Goal: Information Seeking & Learning: Learn about a topic

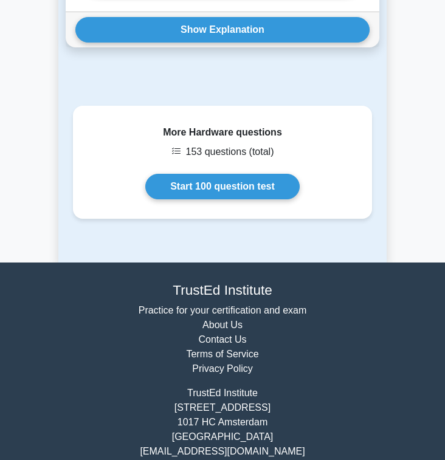
scroll to position [1488, 0]
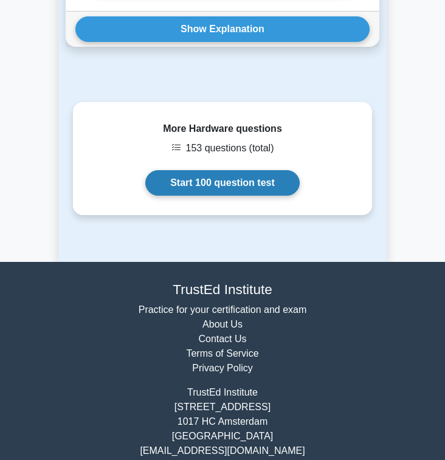
click at [211, 183] on link "Start 100 question test" at bounding box center [222, 183] width 154 height 26
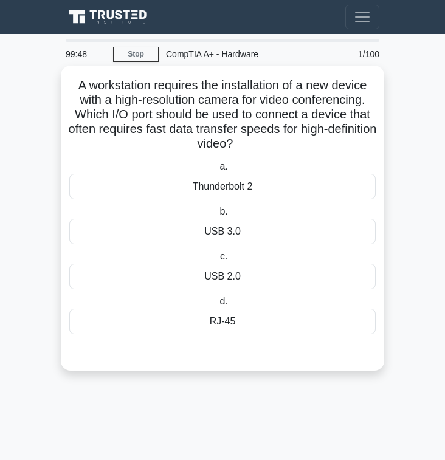
click at [237, 235] on div "USB 3.0" at bounding box center [222, 232] width 306 height 26
click at [217, 216] on input "b. USB 3.0" at bounding box center [217, 212] width 0 height 8
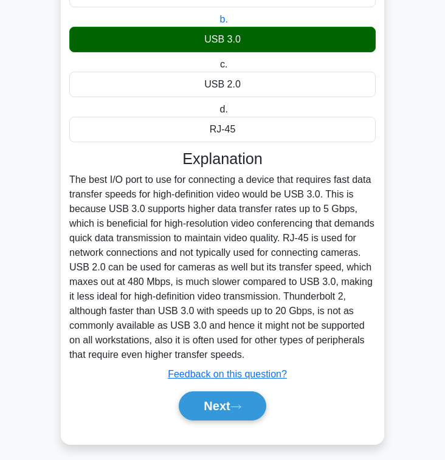
scroll to position [198, 0]
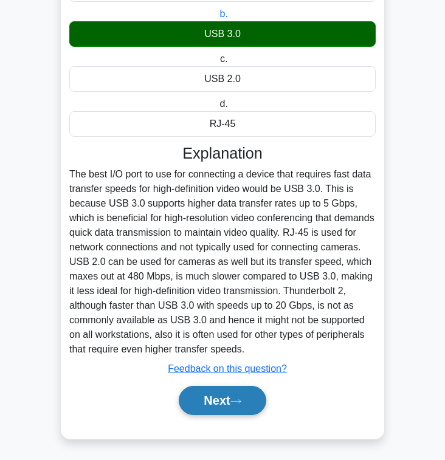
click at [234, 407] on button "Next" at bounding box center [222, 400] width 87 height 29
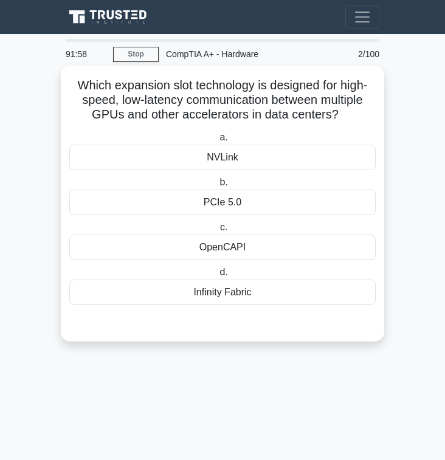
click at [277, 156] on div "NVLink" at bounding box center [222, 158] width 306 height 26
click at [217, 142] on input "a. NVLink" at bounding box center [217, 138] width 0 height 8
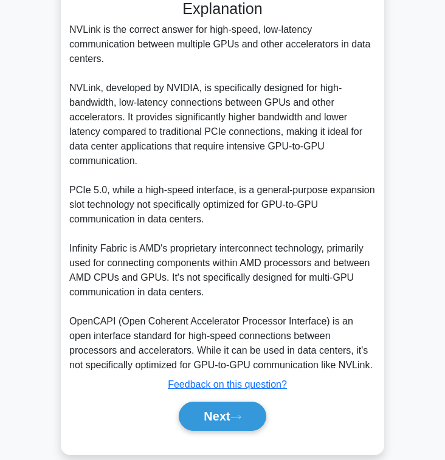
scroll to position [334, 0]
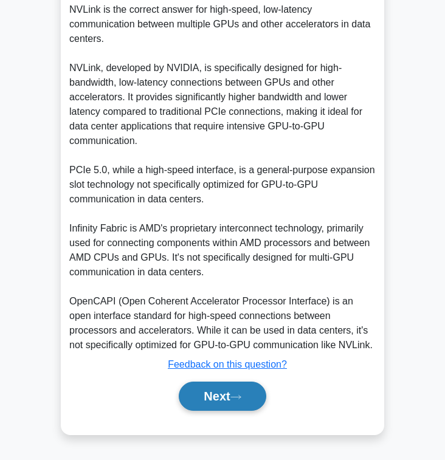
click at [241, 399] on icon at bounding box center [236, 398] width 10 height 4
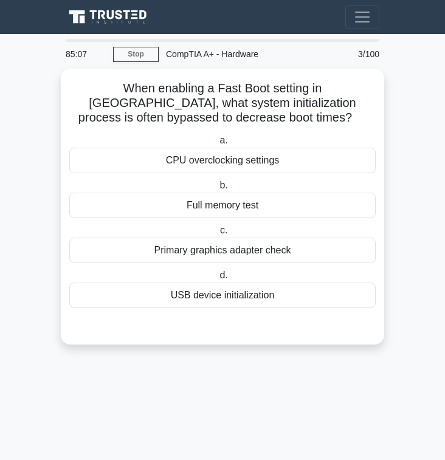
scroll to position [0, 0]
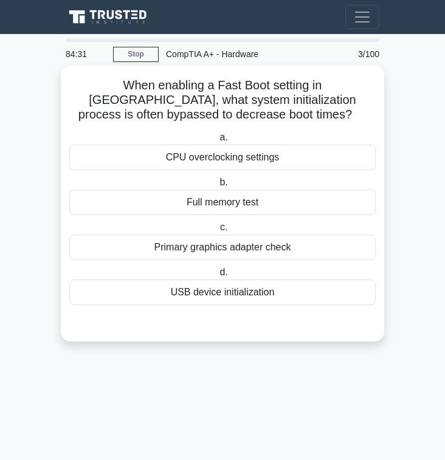
click at [204, 209] on div "Full memory test" at bounding box center [222, 203] width 306 height 26
click at [217, 187] on input "b. Full memory test" at bounding box center [217, 183] width 0 height 8
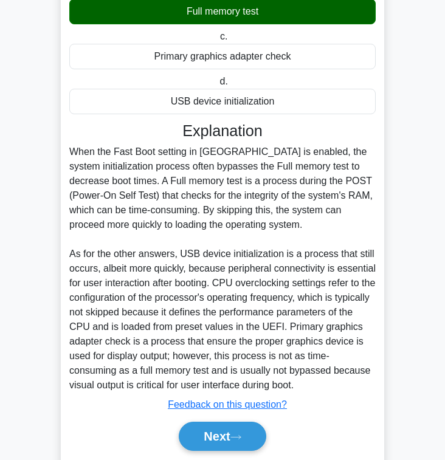
scroll to position [195, 0]
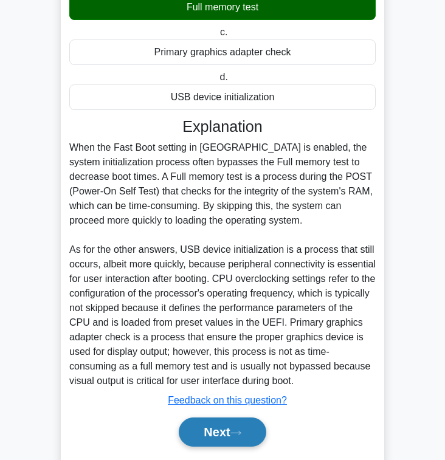
click at [223, 437] on button "Next" at bounding box center [222, 432] width 87 height 29
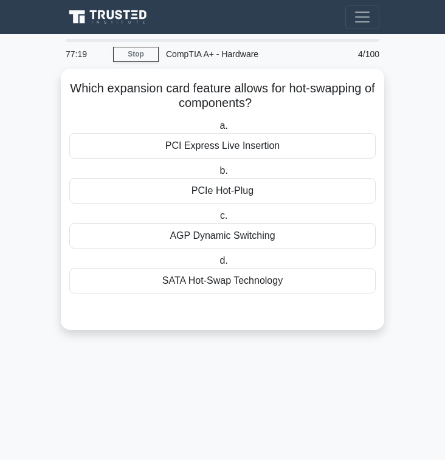
scroll to position [0, 0]
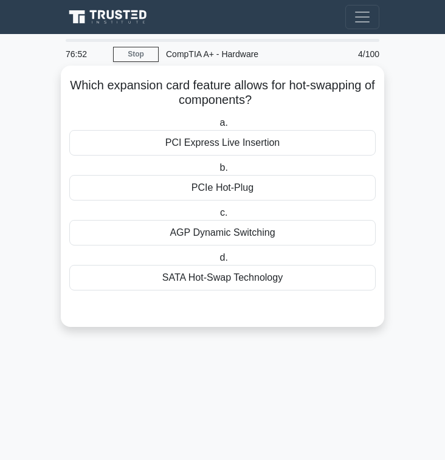
click at [309, 150] on div "PCI Express Live Insertion" at bounding box center [222, 143] width 306 height 26
click at [217, 127] on input "a. PCI Express Live Insertion" at bounding box center [217, 123] width 0 height 8
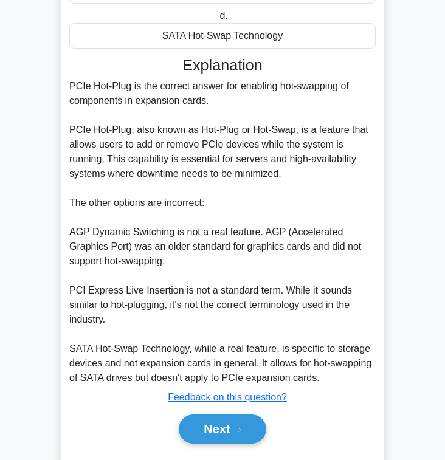
scroll to position [256, 0]
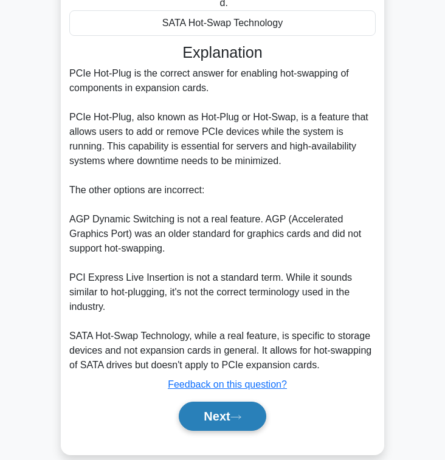
click at [216, 415] on button "Next" at bounding box center [222, 416] width 87 height 29
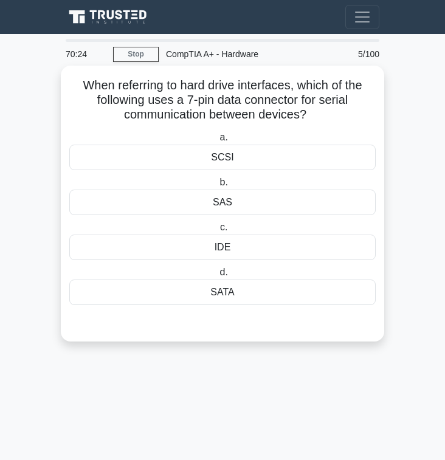
click at [243, 154] on div "SCSI" at bounding box center [222, 158] width 306 height 26
click at [217, 142] on input "a. SCSI" at bounding box center [217, 138] width 0 height 8
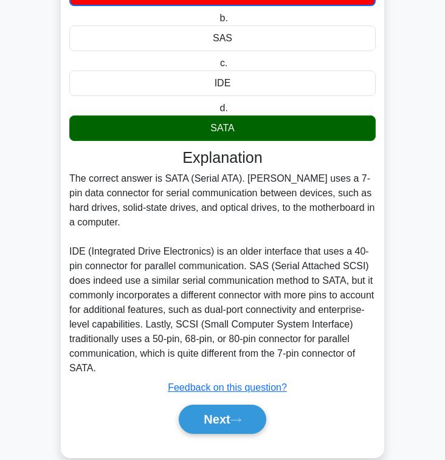
scroll to position [171, 0]
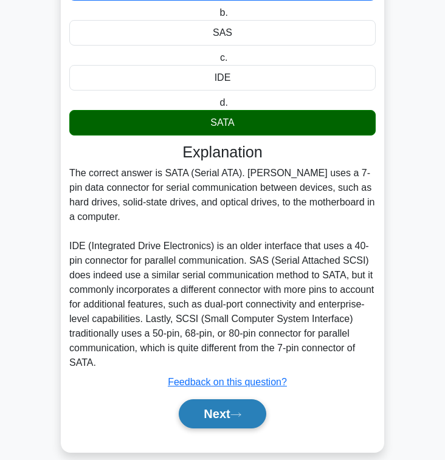
click at [206, 425] on button "Next" at bounding box center [222, 413] width 87 height 29
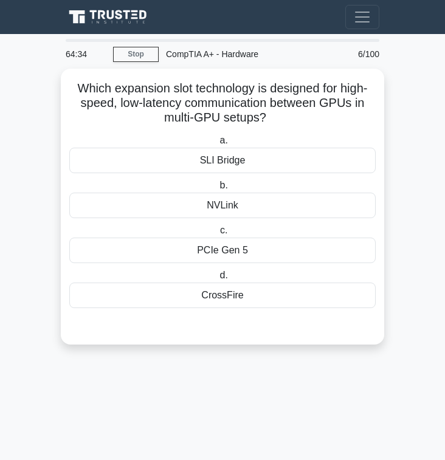
scroll to position [0, 0]
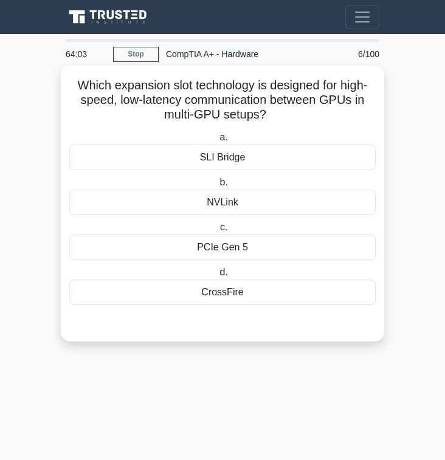
click at [244, 210] on div "NVLink" at bounding box center [222, 203] width 306 height 26
click at [217, 187] on input "b. NVLink" at bounding box center [217, 183] width 0 height 8
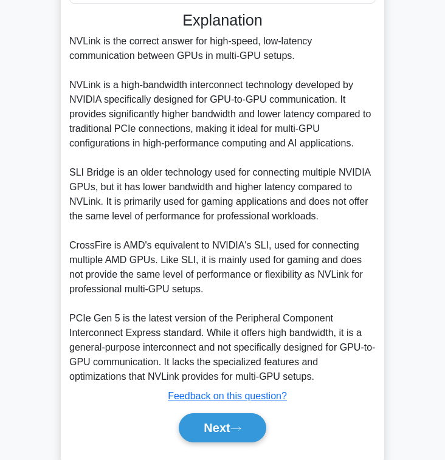
scroll to position [334, 0]
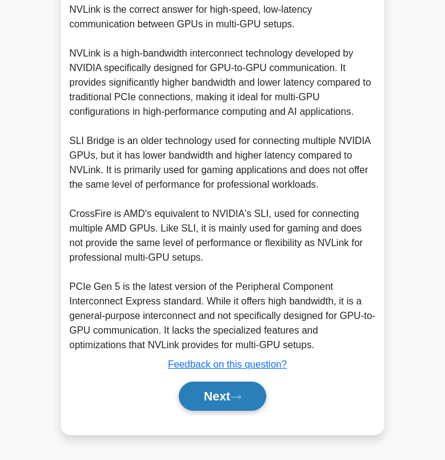
click at [226, 393] on button "Next" at bounding box center [222, 396] width 87 height 29
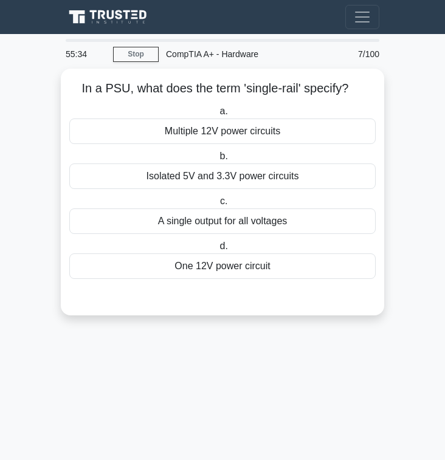
scroll to position [0, 0]
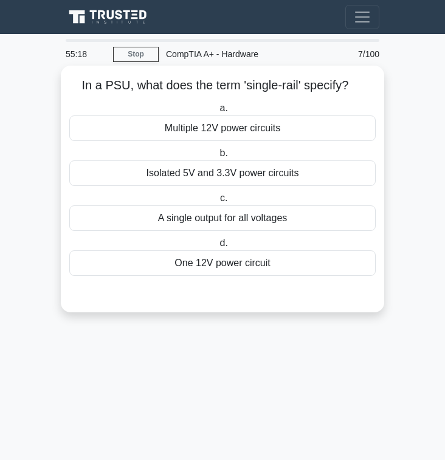
click at [314, 176] on div "Isolated 5V and 3.3V power circuits" at bounding box center [222, 174] width 306 height 26
click at [217, 157] on input "b. Isolated 5V and 3.3V power circuits" at bounding box center [217, 154] width 0 height 8
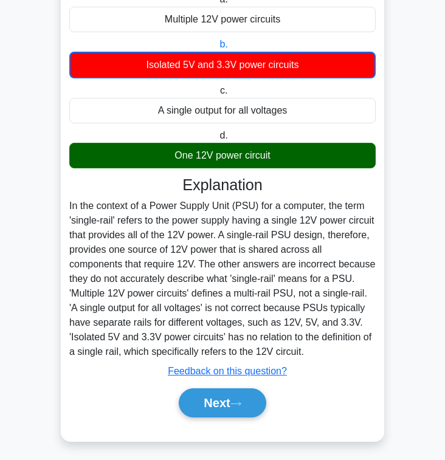
scroll to position [116, 0]
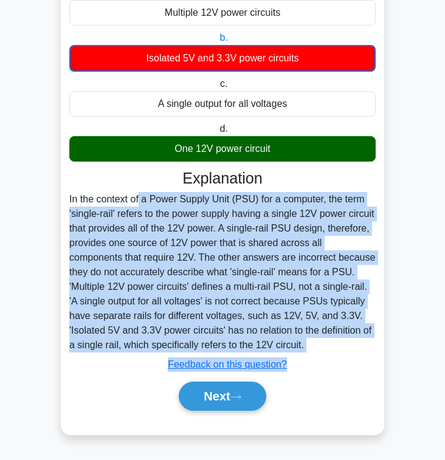
drag, startPoint x: 71, startPoint y: 201, endPoint x: 317, endPoint y: 372, distance: 299.7
click at [317, 372] on div "Explanation In the context of a Power Supply Unit (PSU) for a computer, the ter…" at bounding box center [222, 292] width 306 height 247
click at [262, 278] on div "In the context of a Power Supply Unit (PSU) for a computer, the term 'single-ra…" at bounding box center [222, 272] width 306 height 161
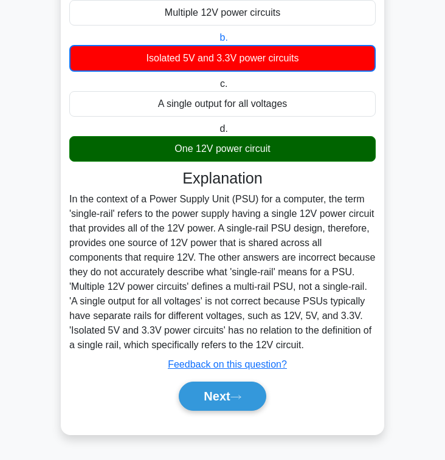
drag, startPoint x: 147, startPoint y: 256, endPoint x: 293, endPoint y: 295, distance: 151.8
click at [293, 295] on div "In the context of a Power Supply Unit (PSU) for a computer, the term 'single-ra…" at bounding box center [222, 272] width 306 height 161
drag, startPoint x: 146, startPoint y: 256, endPoint x: 309, endPoint y: 350, distance: 188.4
click at [309, 350] on div "In the context of a Power Supply Unit (PSU) for a computer, the term 'single-ra…" at bounding box center [222, 272] width 306 height 161
copy div "The other answers are incorrect because they do not accurately describe what 's…"
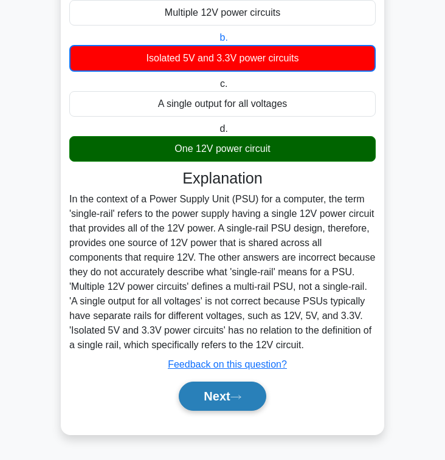
click at [210, 411] on button "Next" at bounding box center [222, 396] width 87 height 29
click at [210, 412] on div "Next" at bounding box center [222, 396] width 306 height 39
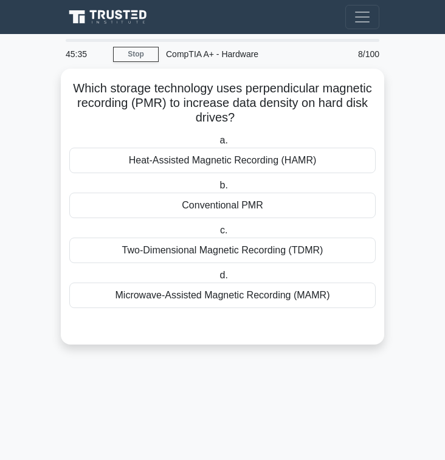
scroll to position [0, 0]
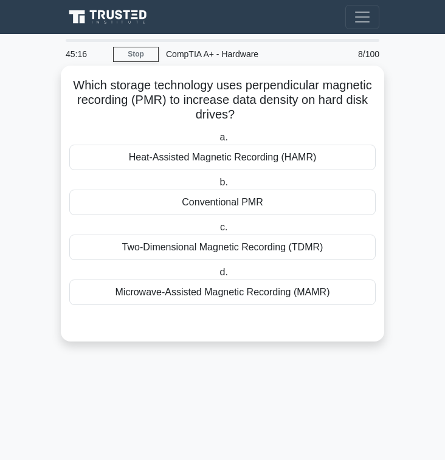
click at [323, 250] on div "Two-Dimensional Magnetic Recording (TDMR)" at bounding box center [222, 248] width 306 height 26
click at [218, 232] on input "c. Two-Dimensional Magnetic Recording (TDMR)" at bounding box center [218, 228] width 0 height 8
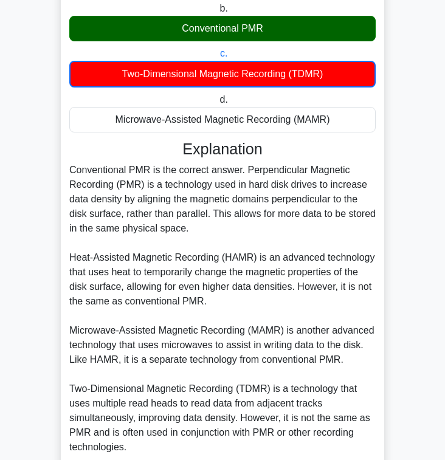
scroll to position [173, 0]
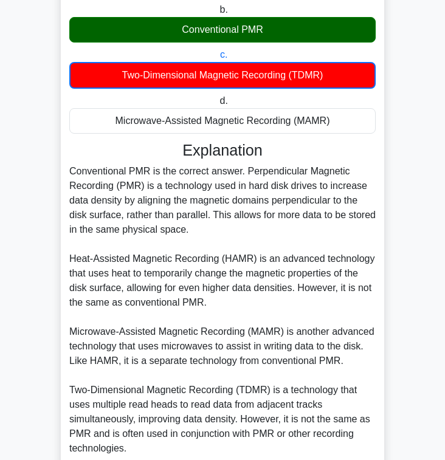
click at [323, 250] on div "Conventional PMR is the correct answer. Perpendicular Magnetic Recording (PMR) …" at bounding box center [222, 332] width 306 height 336
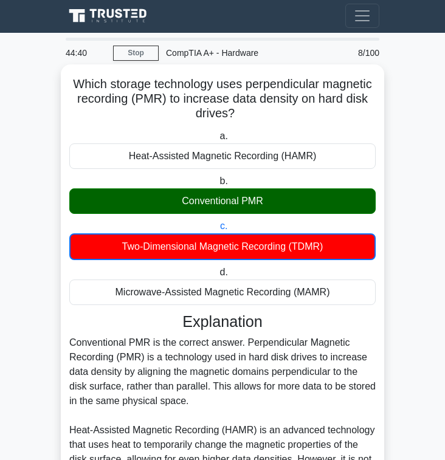
scroll to position [0, 0]
